Goal: Task Accomplishment & Management: Complete application form

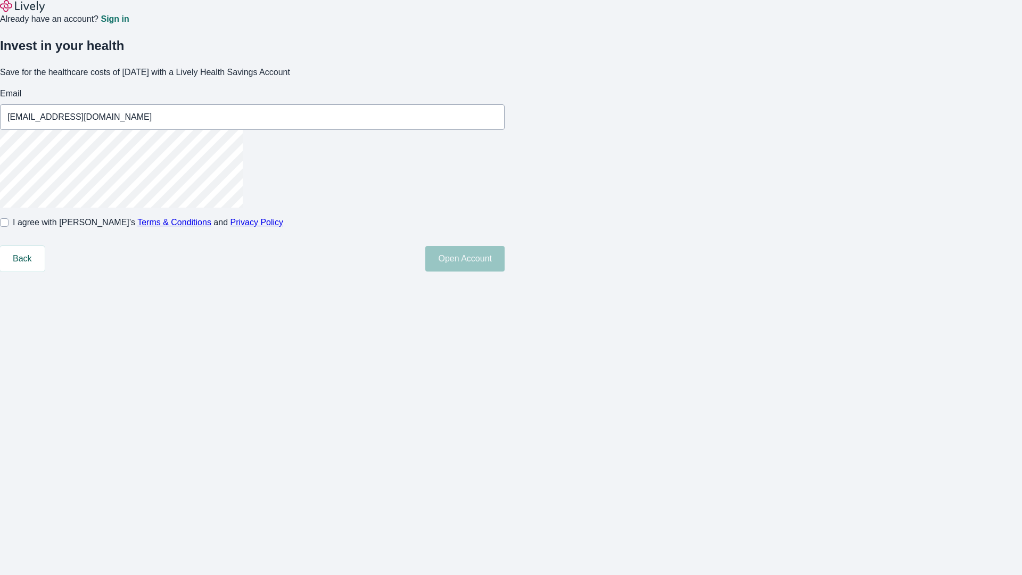
click at [9, 227] on input "I agree with Lively’s Terms & Conditions and Privacy Policy" at bounding box center [4, 222] width 9 height 9
checkbox input "true"
click at [504, 271] on button "Open Account" at bounding box center [464, 259] width 79 height 26
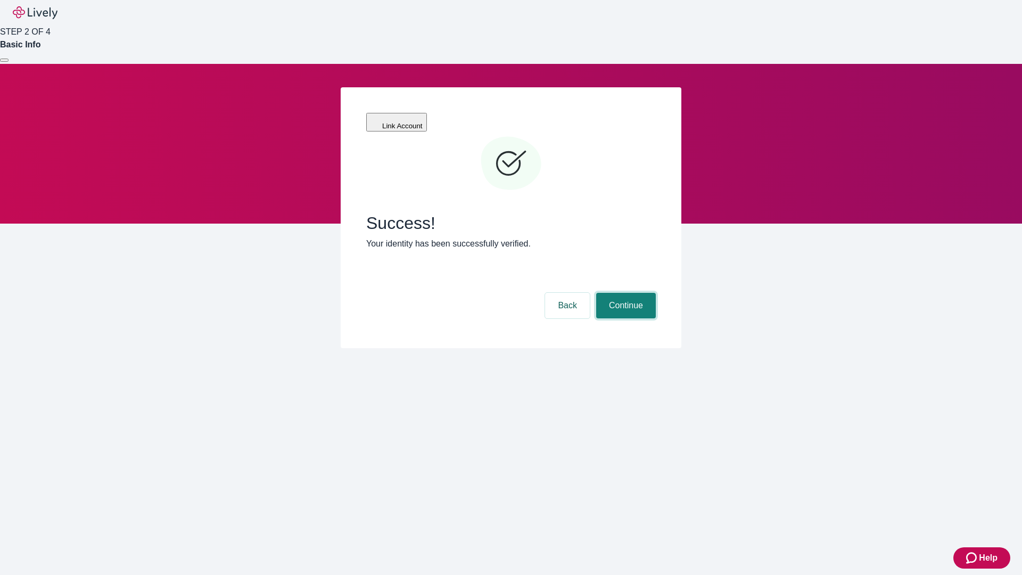
click at [624, 293] on button "Continue" at bounding box center [626, 306] width 60 height 26
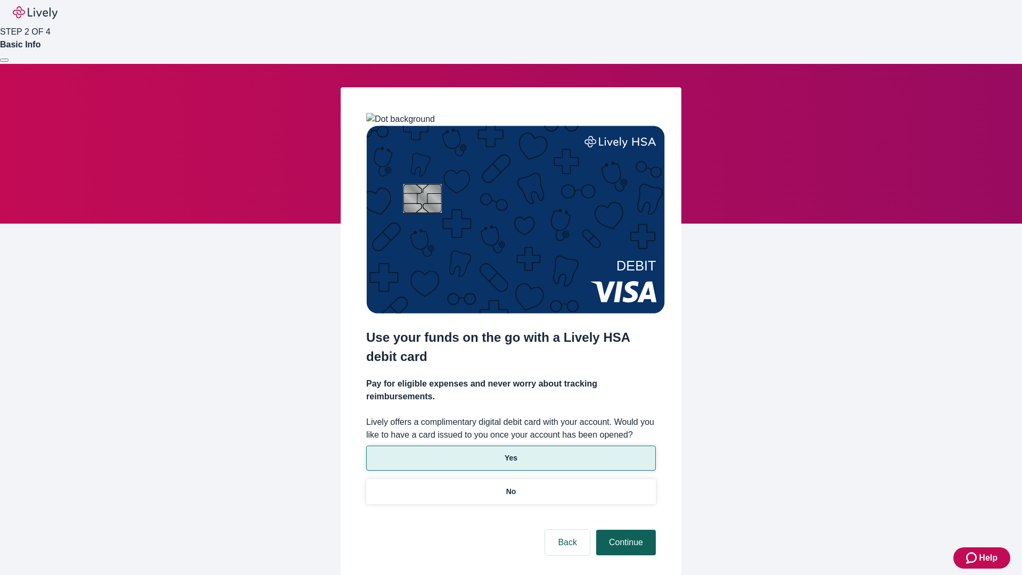
click at [510, 486] on p "No" at bounding box center [511, 491] width 10 height 11
click at [624, 529] on button "Continue" at bounding box center [626, 542] width 60 height 26
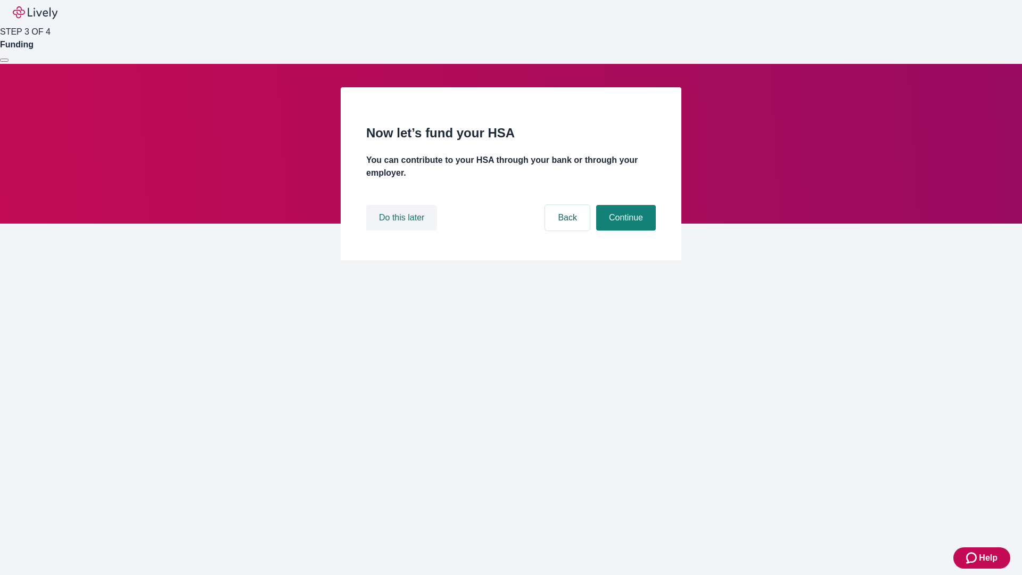
click at [403, 230] on button "Do this later" at bounding box center [401, 218] width 71 height 26
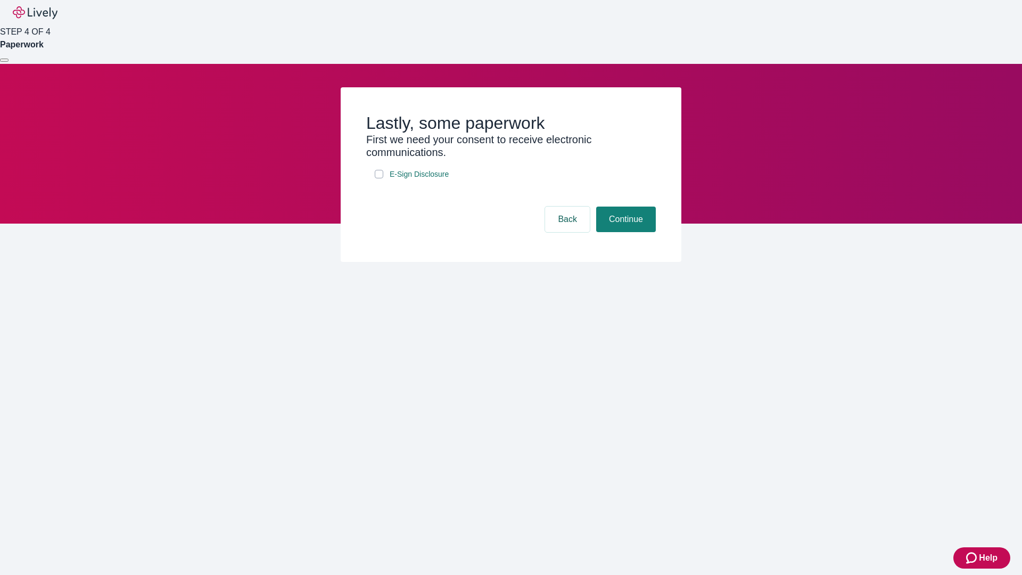
click at [379, 178] on input "E-Sign Disclosure" at bounding box center [379, 174] width 9 height 9
checkbox input "true"
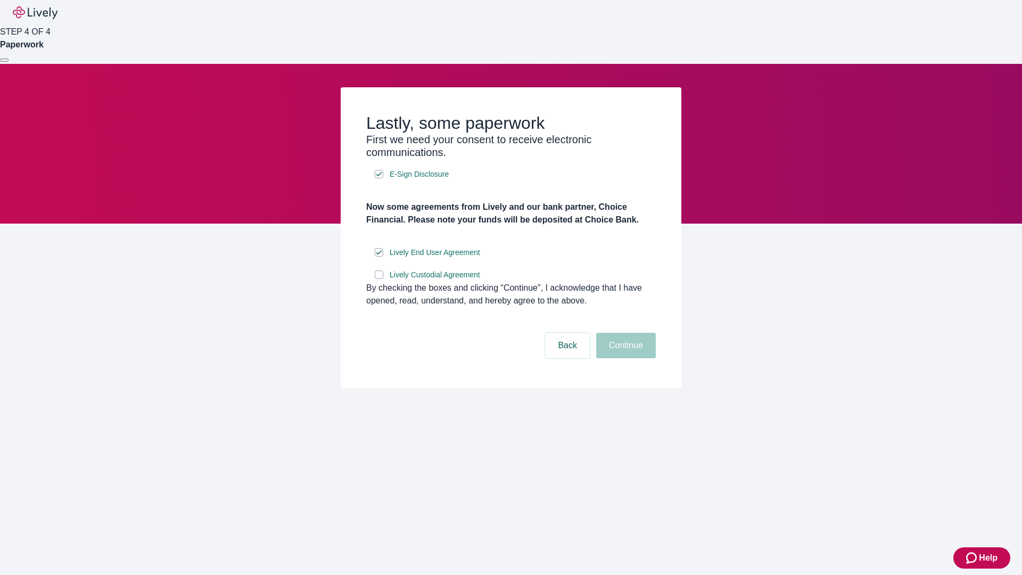
click at [379, 279] on input "Lively Custodial Agreement" at bounding box center [379, 274] width 9 height 9
checkbox input "true"
click at [624, 358] on button "Continue" at bounding box center [626, 346] width 60 height 26
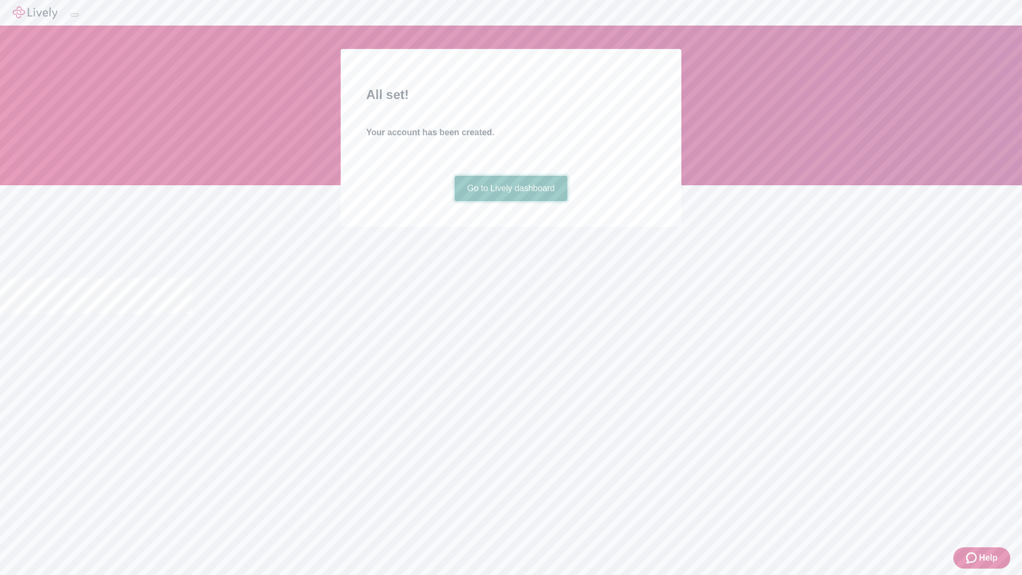
click at [510, 201] on link "Go to Lively dashboard" at bounding box center [510, 189] width 113 height 26
